Goal: Information Seeking & Learning: Learn about a topic

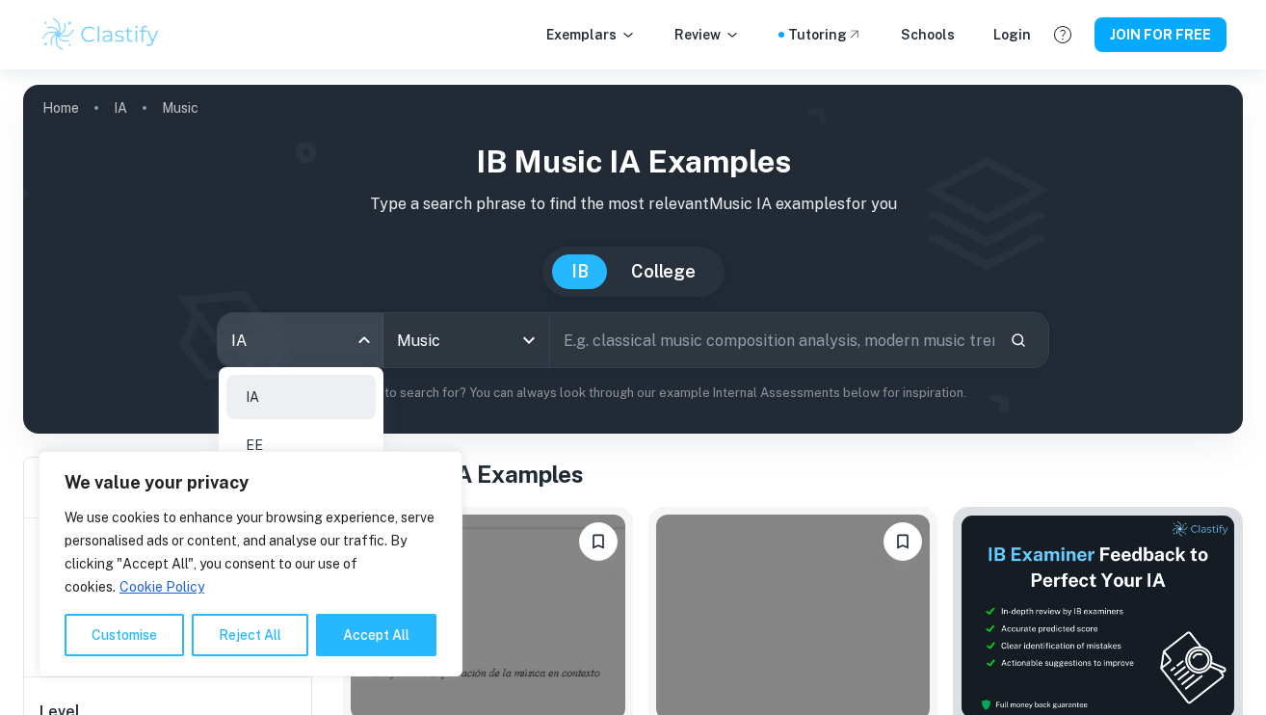
click at [305, 437] on li "EE" at bounding box center [300, 445] width 149 height 44
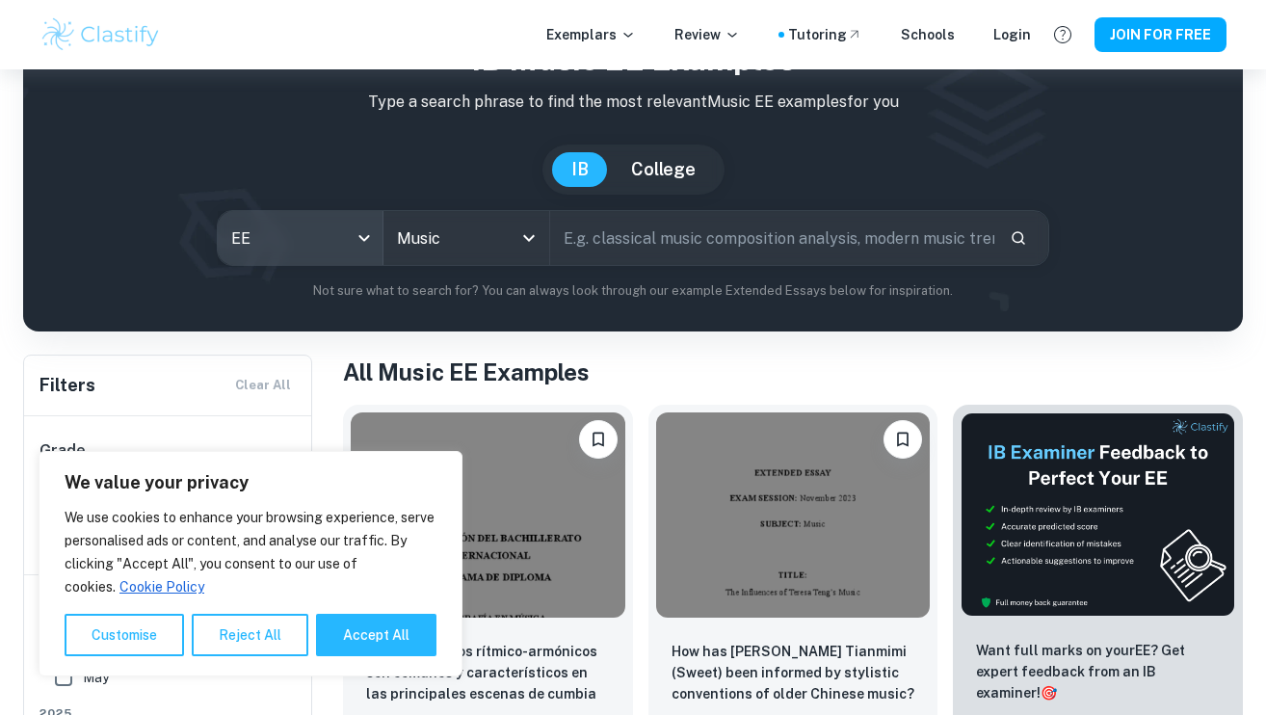
scroll to position [106, 0]
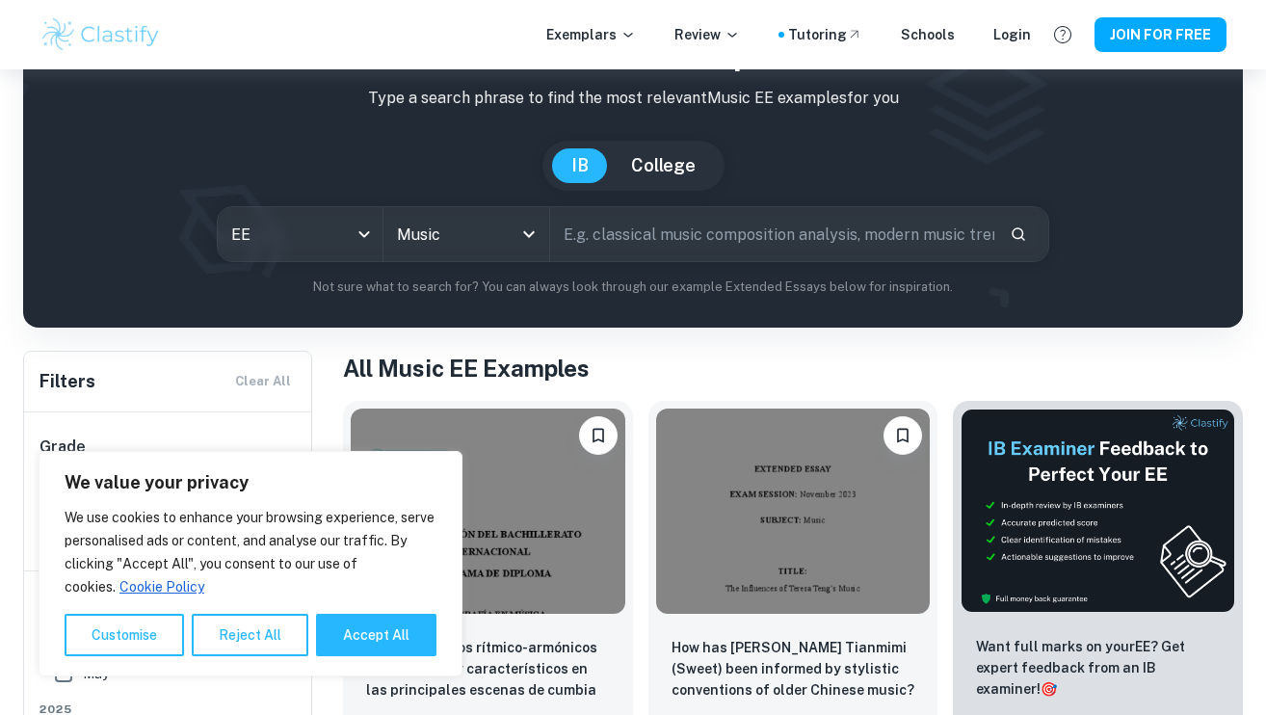
click at [796, 244] on input "text" at bounding box center [772, 234] width 444 height 54
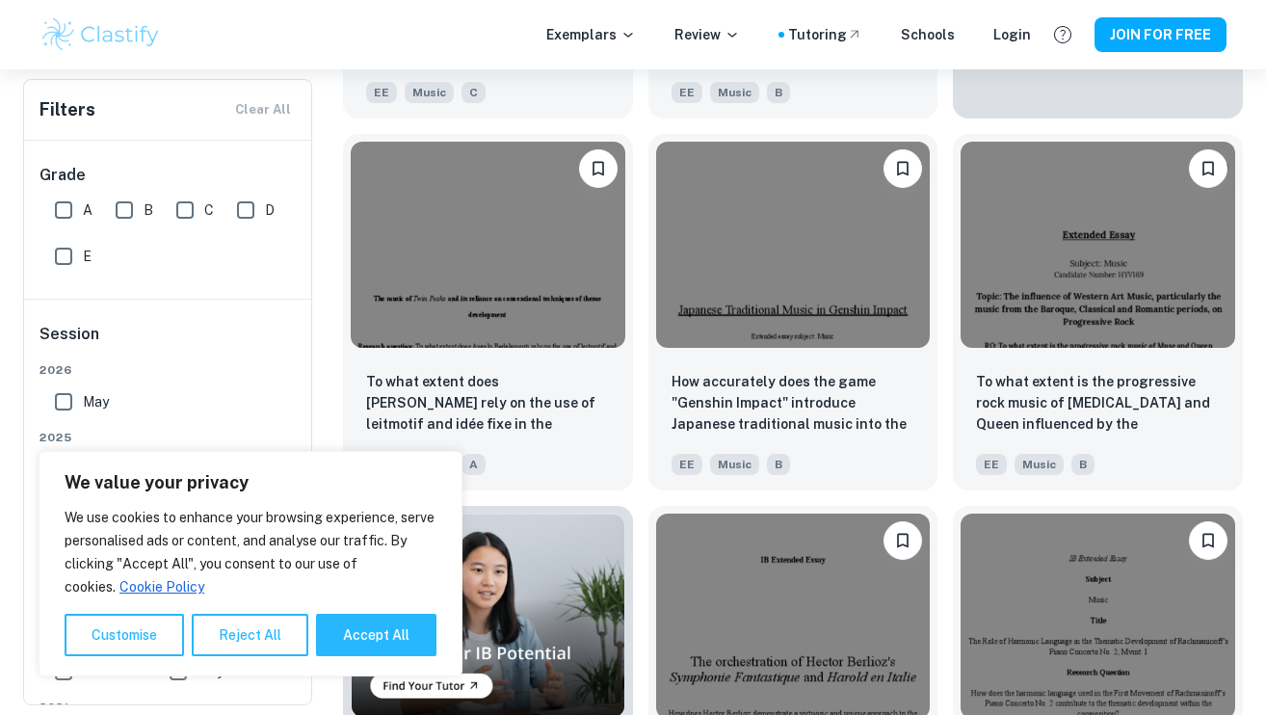
scroll to position [743, 0]
click at [497, 303] on img at bounding box center [488, 242] width 275 height 205
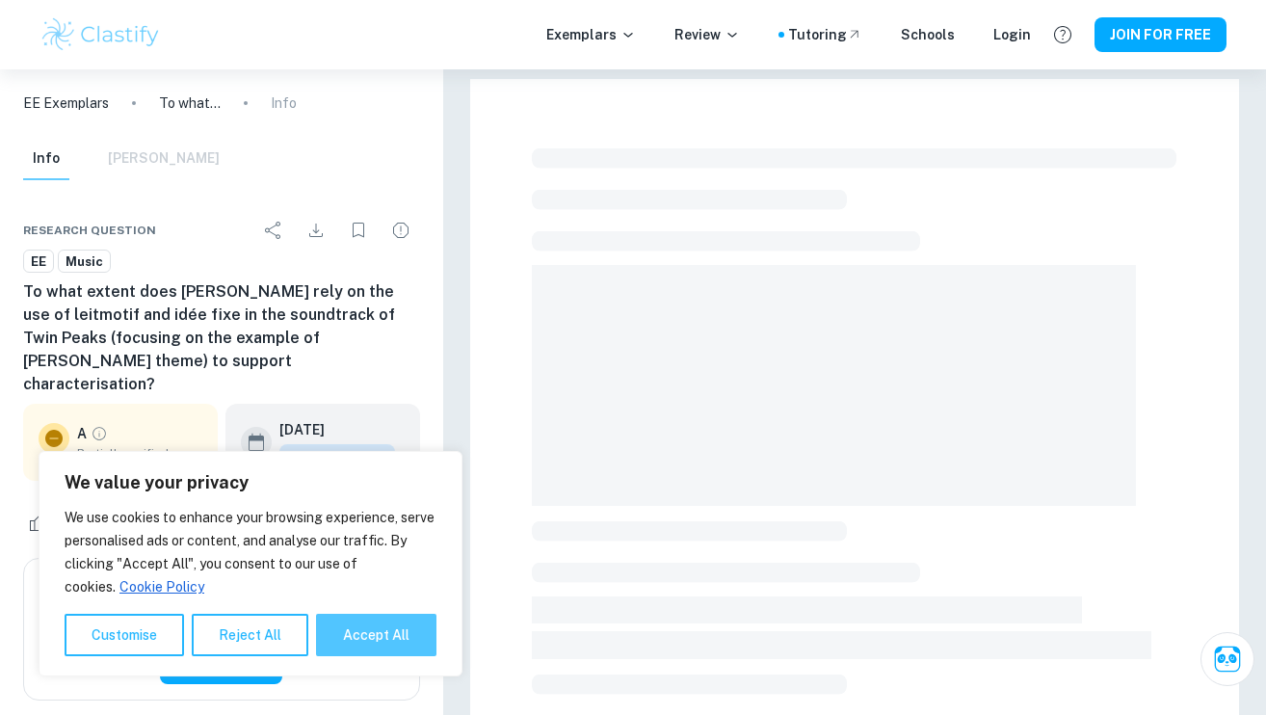
click at [357, 640] on button "Accept All" at bounding box center [376, 635] width 120 height 42
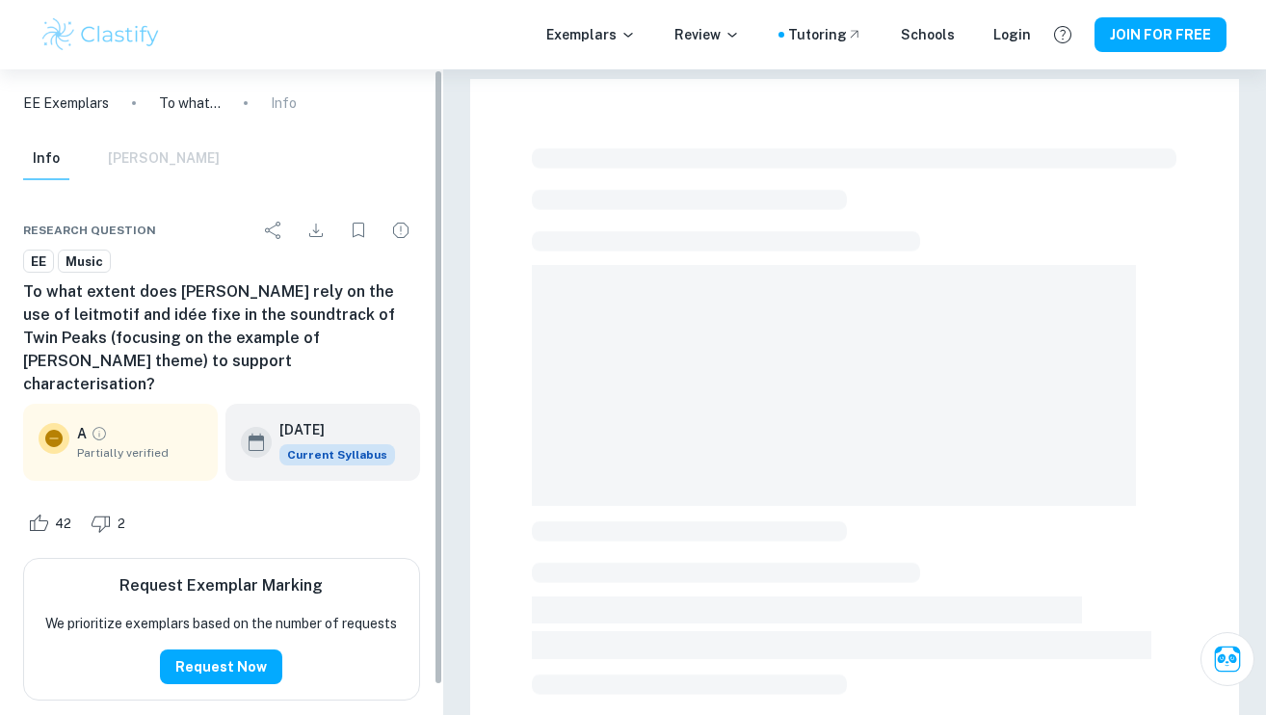
checkbox input "true"
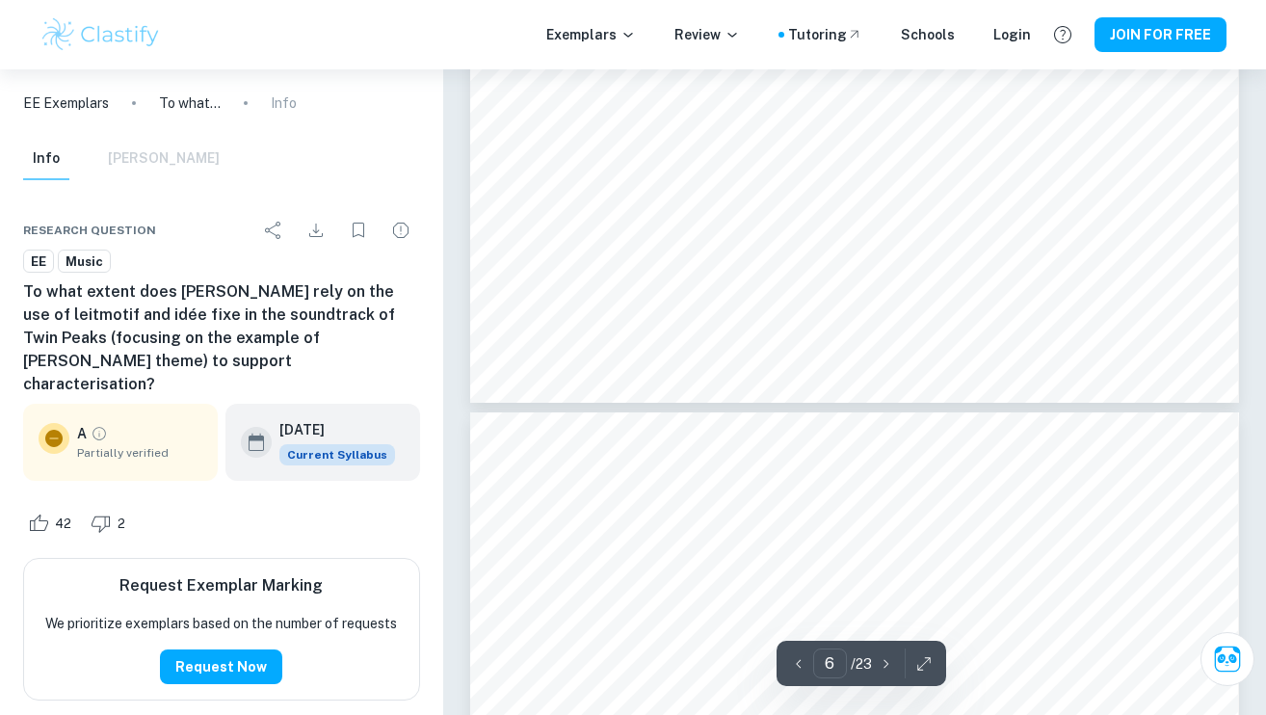
type input "7"
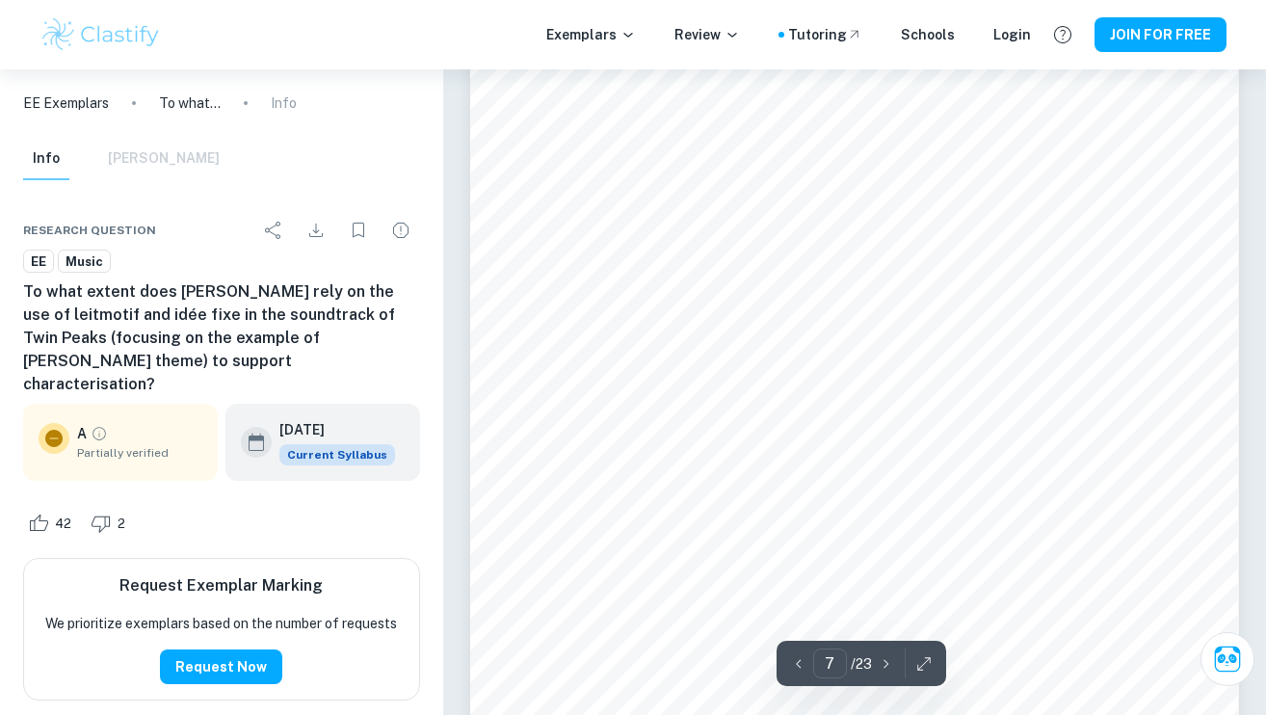
scroll to position [7309, 0]
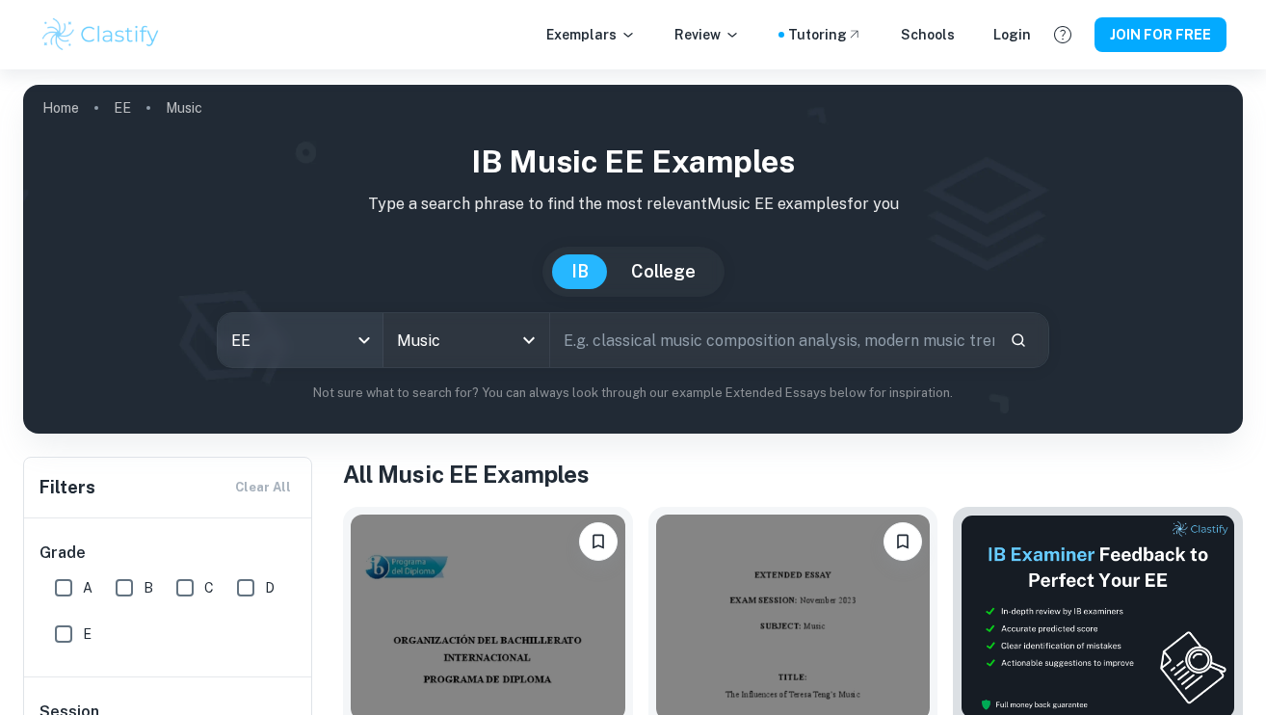
click at [338, 335] on body "We value your privacy We use cookies to enhance your browsing experience, serve…" at bounding box center [633, 426] width 1266 height 715
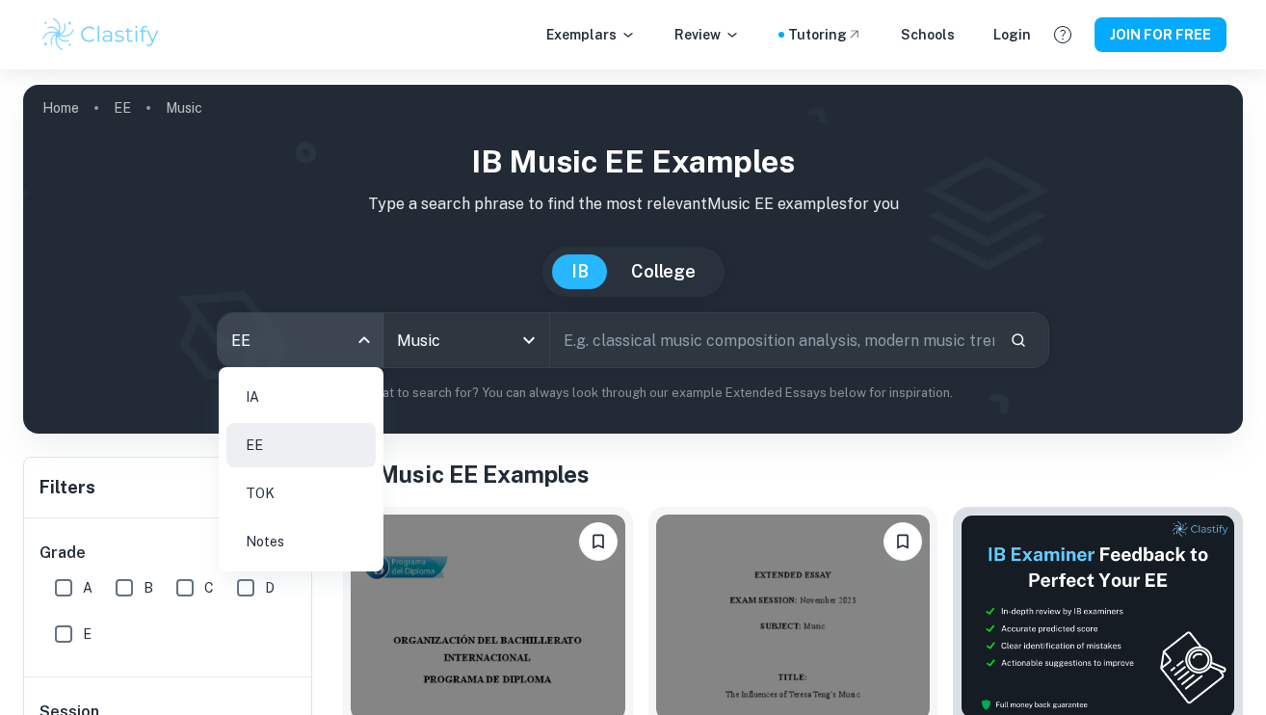
click at [312, 385] on li "IA" at bounding box center [300, 397] width 149 height 44
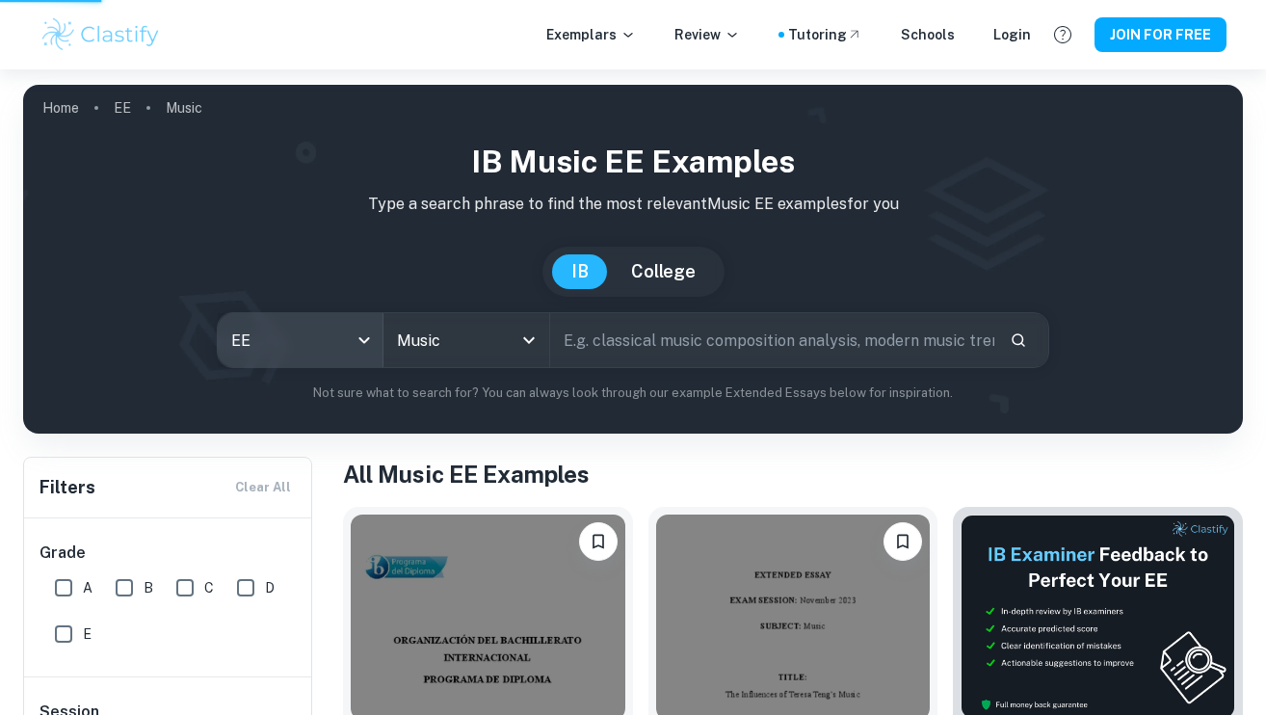
type input "ia"
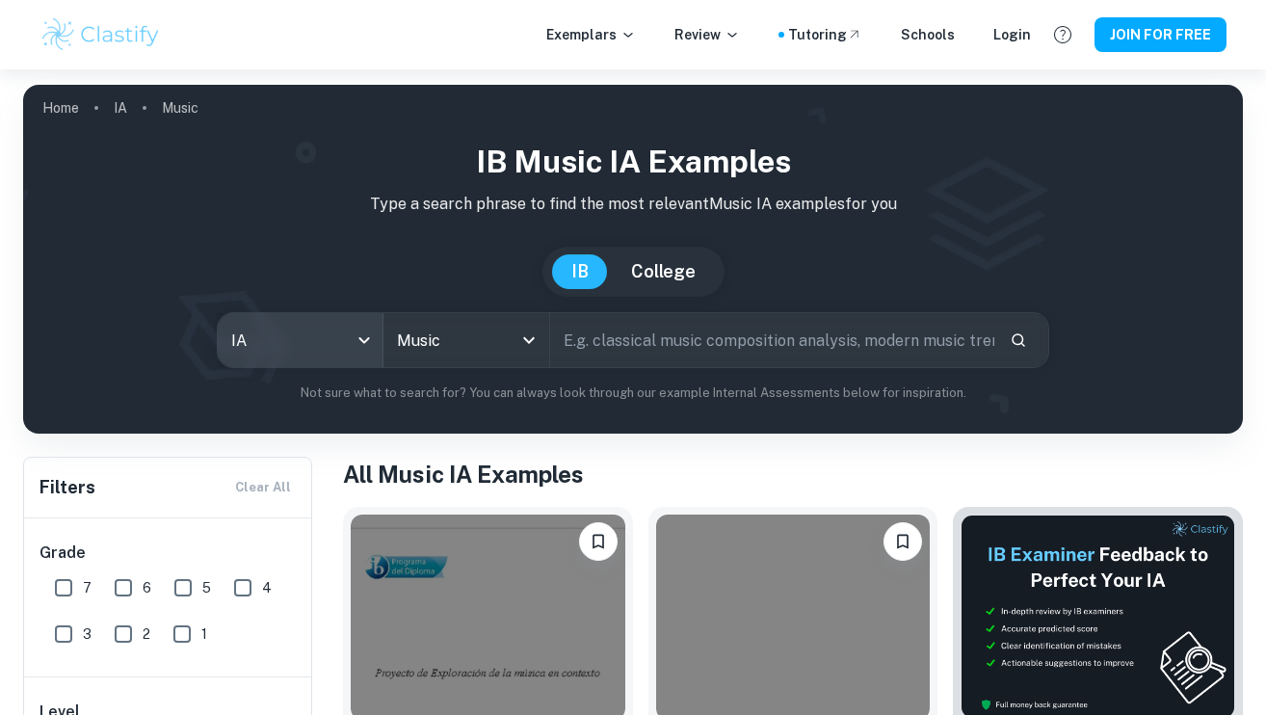
scroll to position [620, 0]
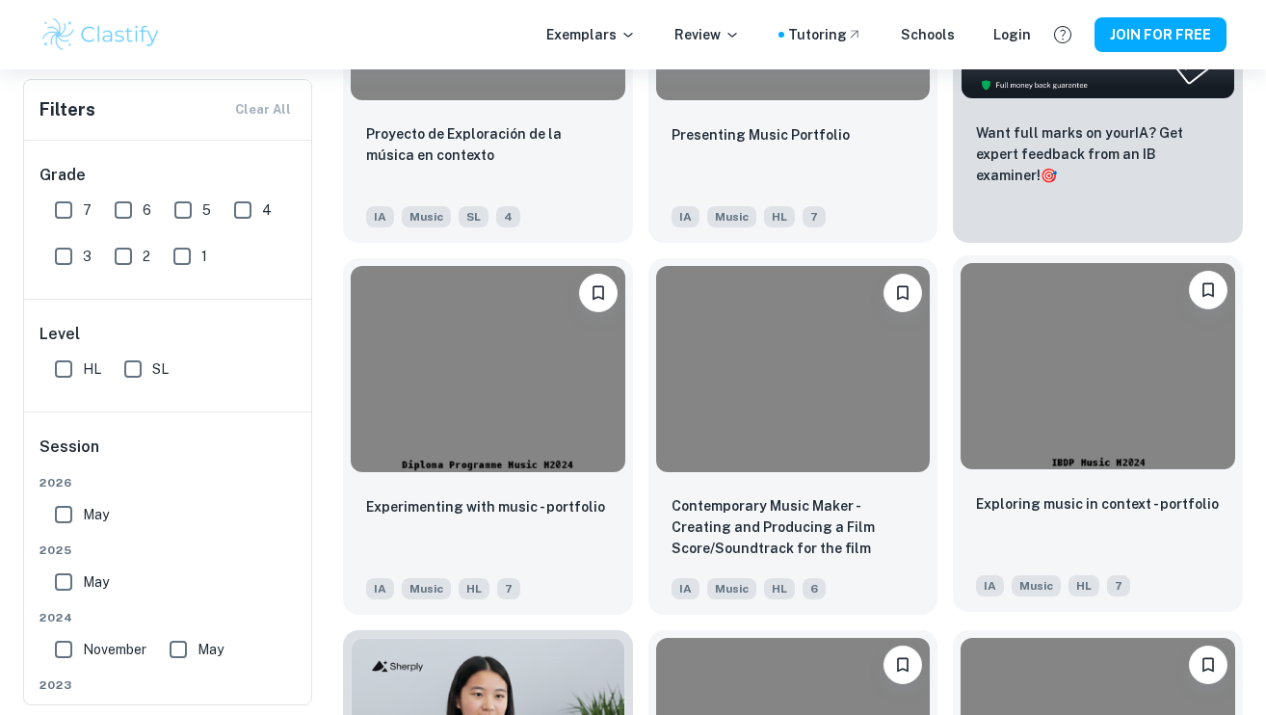
click at [1126, 382] on img at bounding box center [1098, 365] width 275 height 205
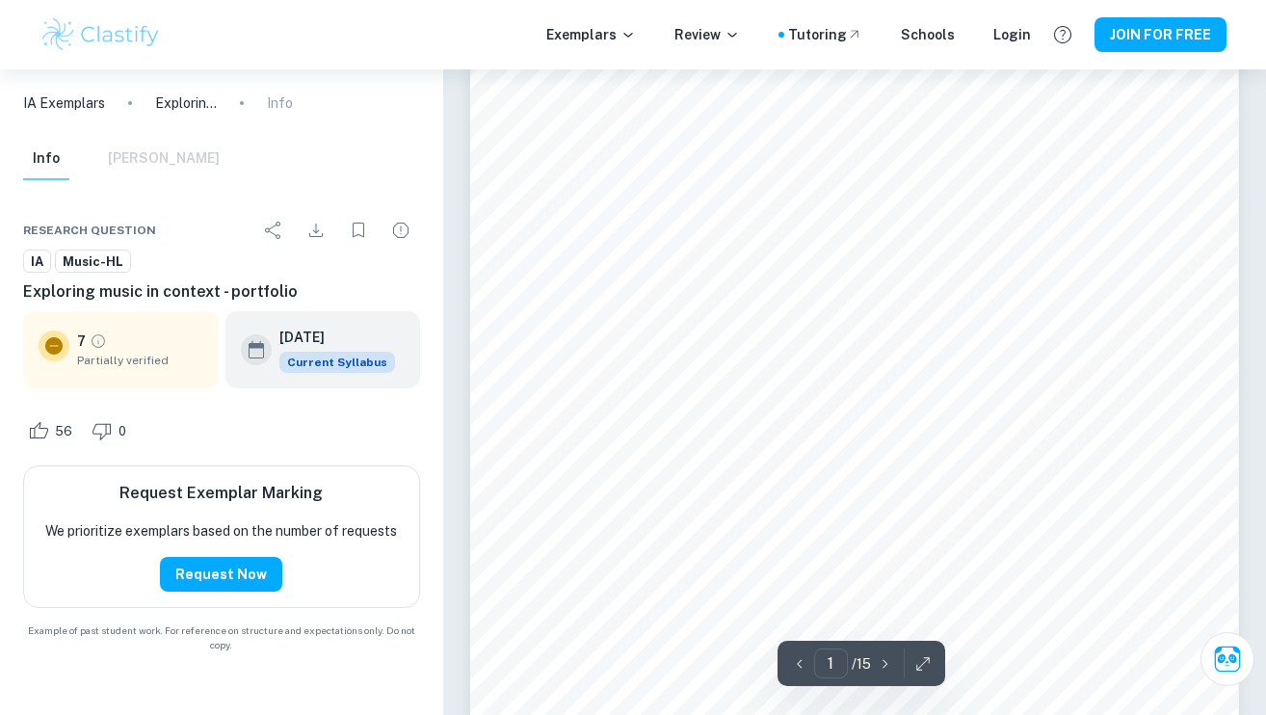
scroll to position [279, 0]
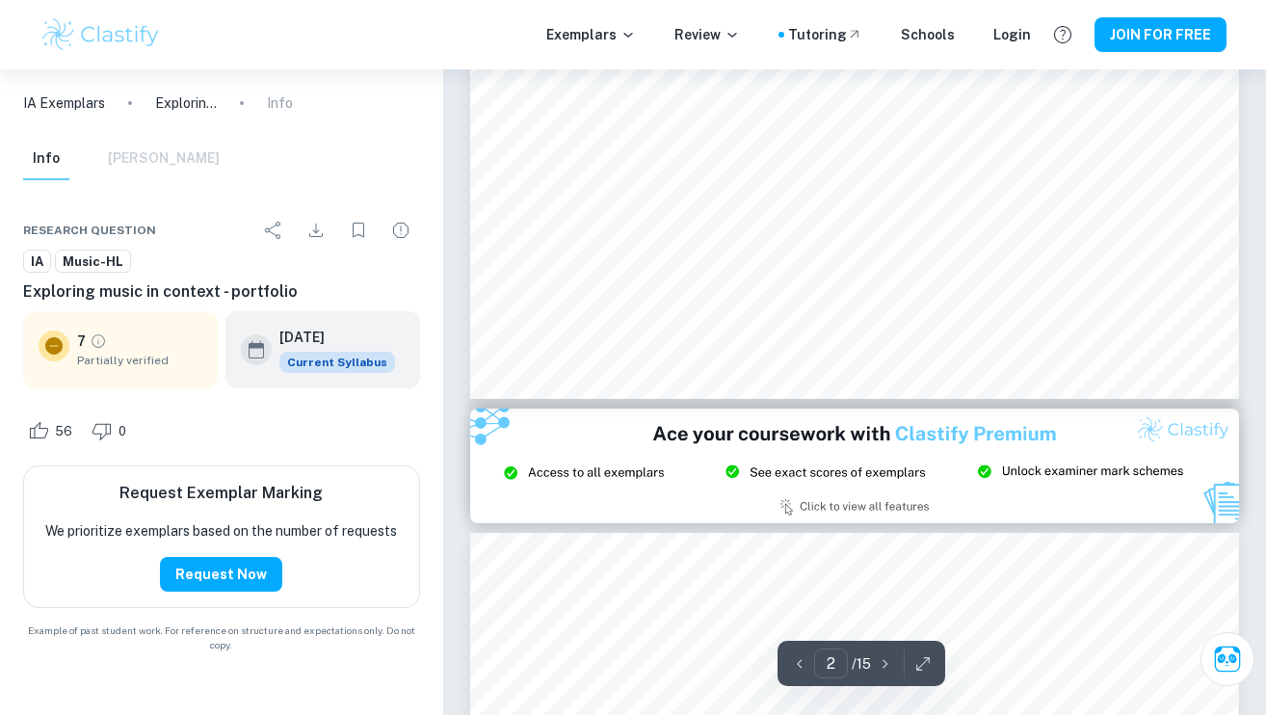
type input "3"
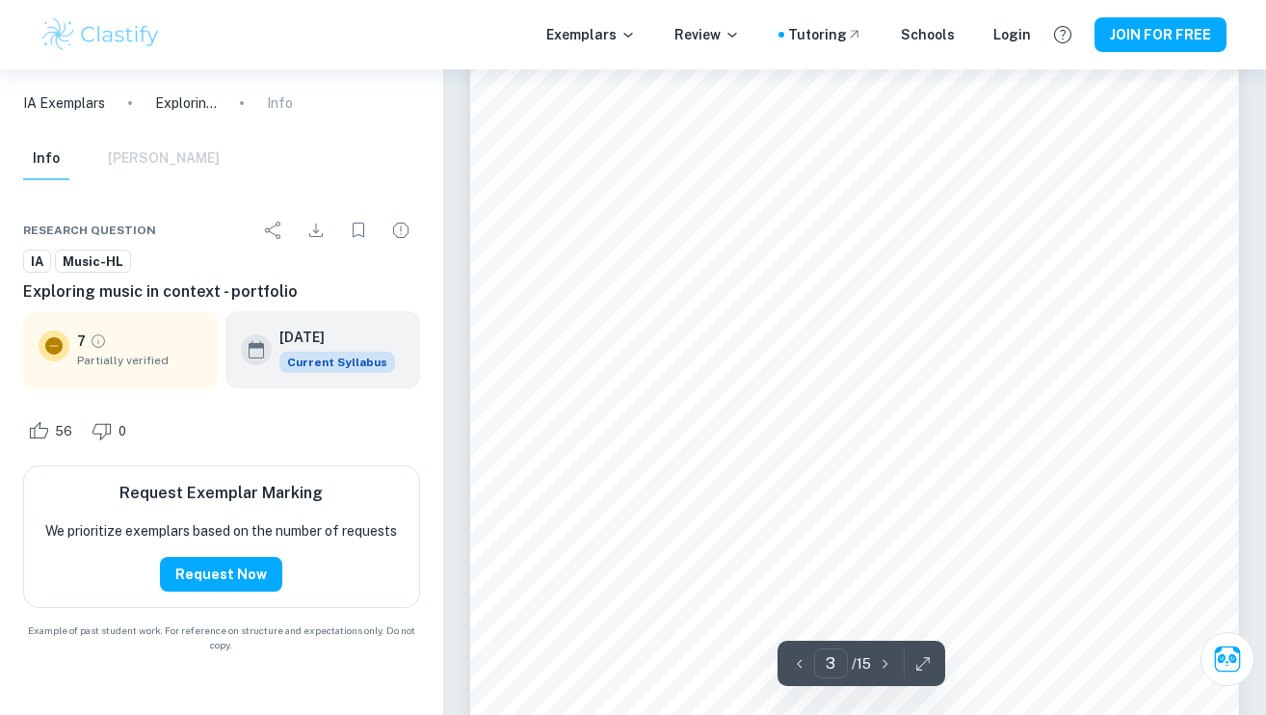
scroll to position [2857, 0]
